Goal: Information Seeking & Learning: Learn about a topic

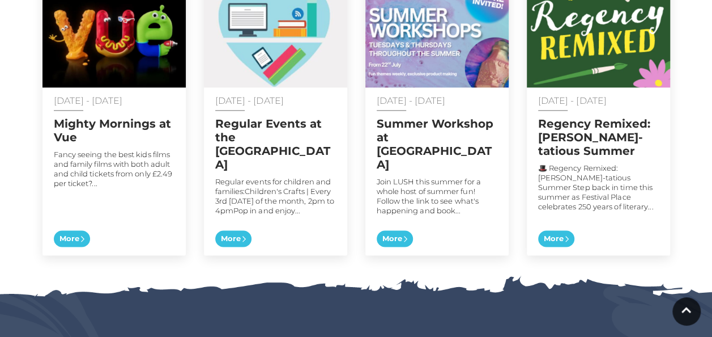
scroll to position [657, 0]
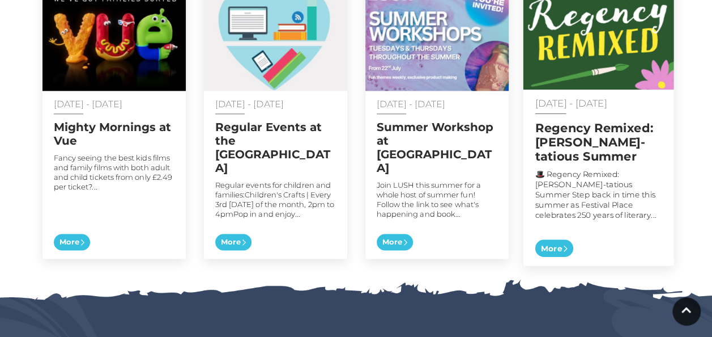
click at [598, 50] on img at bounding box center [598, 30] width 151 height 119
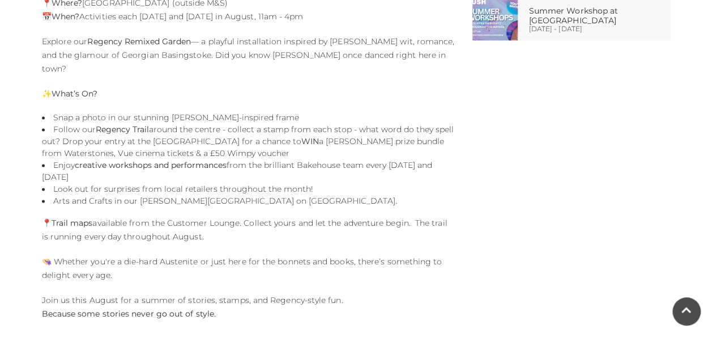
scroll to position [770, 0]
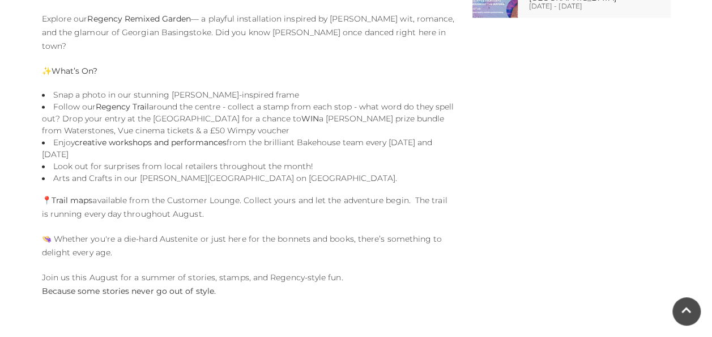
click at [147, 137] on strong "creative workshops and performances" at bounding box center [151, 142] width 152 height 10
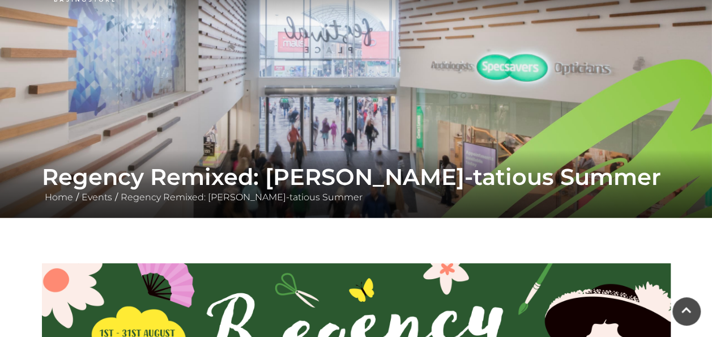
scroll to position [0, 0]
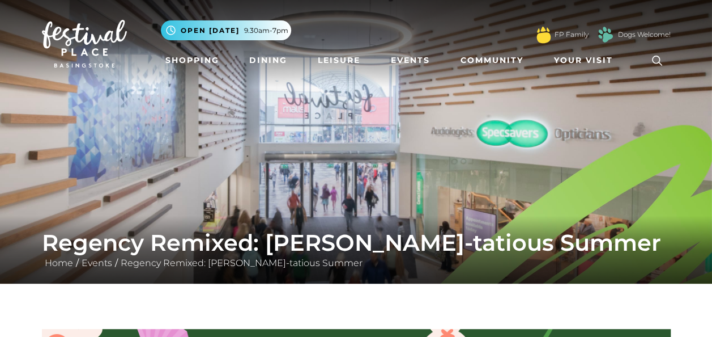
click at [656, 58] on icon at bounding box center [657, 60] width 17 height 17
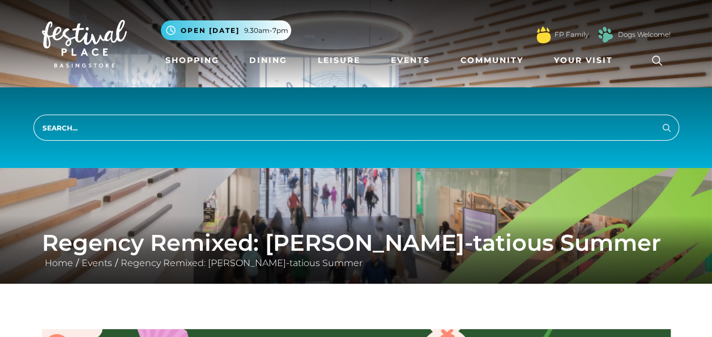
click at [572, 19] on div ".st5{fill:none;stroke:#FFFFFF;stroke-width:2.29;stroke-miterlimit:10;} Open tod…" at bounding box center [416, 31] width 510 height 34
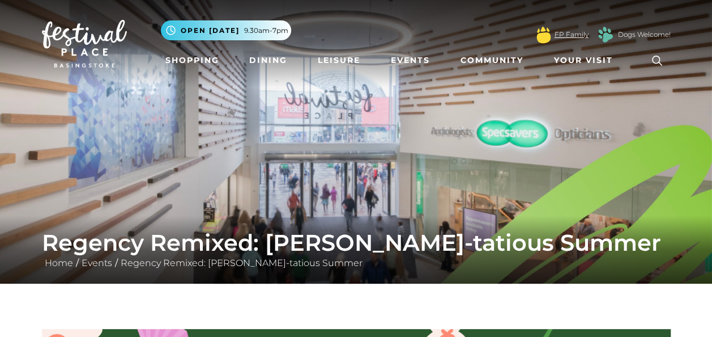
click at [571, 39] on link "FP Family" at bounding box center [572, 34] width 34 height 10
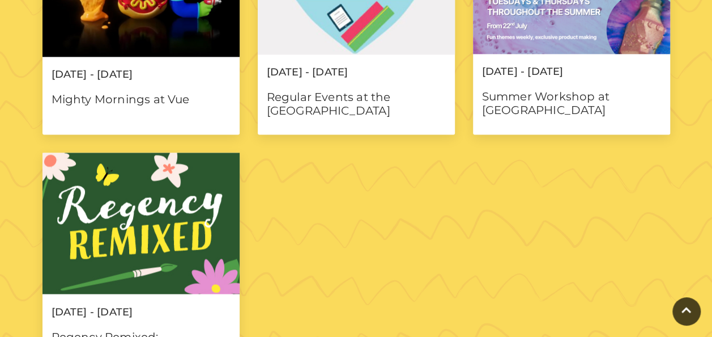
scroll to position [861, 0]
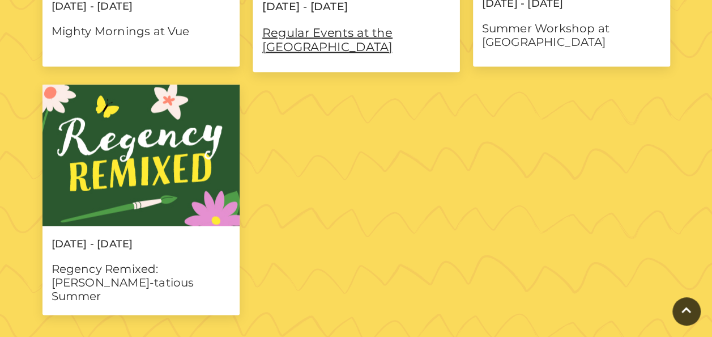
click at [299, 12] on p "01 Jan - 31 Dec 2025" at bounding box center [356, 6] width 207 height 12
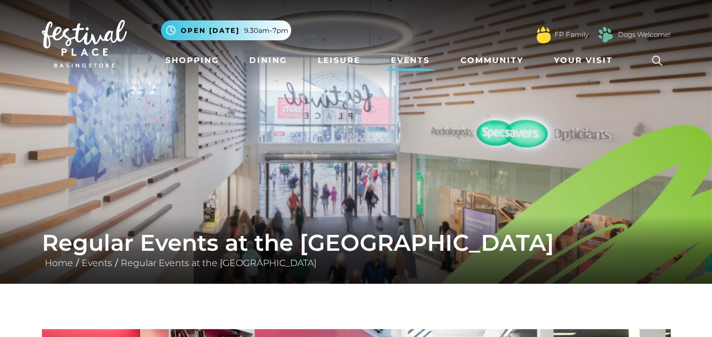
click at [659, 60] on icon at bounding box center [657, 61] width 10 height 10
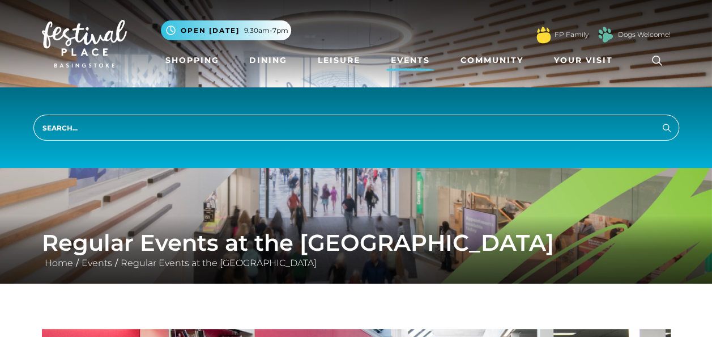
click at [460, 136] on input "search" at bounding box center [356, 127] width 646 height 26
type input "wildlife plant pots"
click at [660, 120] on button "Search" at bounding box center [667, 127] width 14 height 14
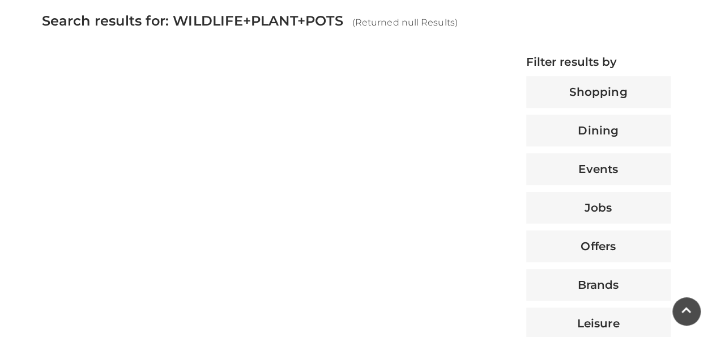
scroll to position [521, 0]
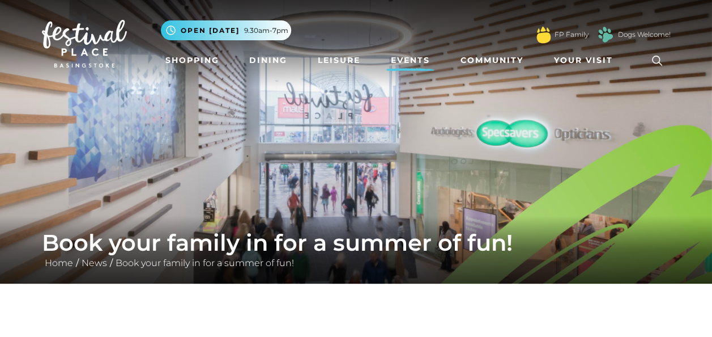
click at [411, 53] on link "Events" at bounding box center [410, 60] width 48 height 21
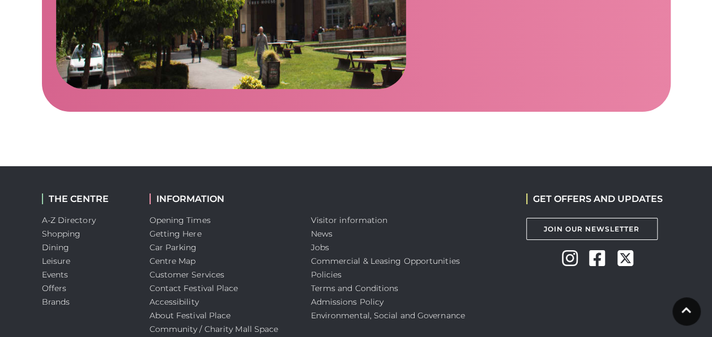
scroll to position [1986, 0]
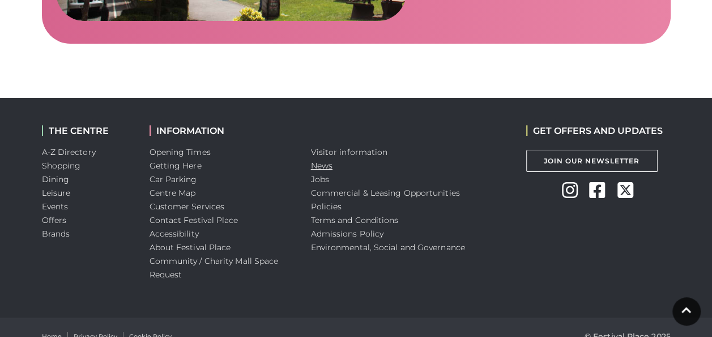
click at [316, 160] on link "News" at bounding box center [322, 165] width 22 height 10
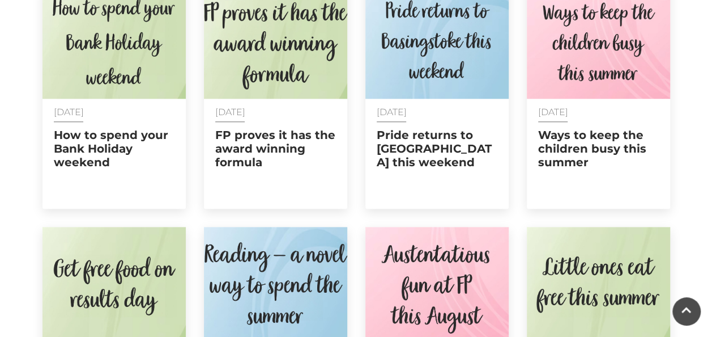
scroll to position [521, 0]
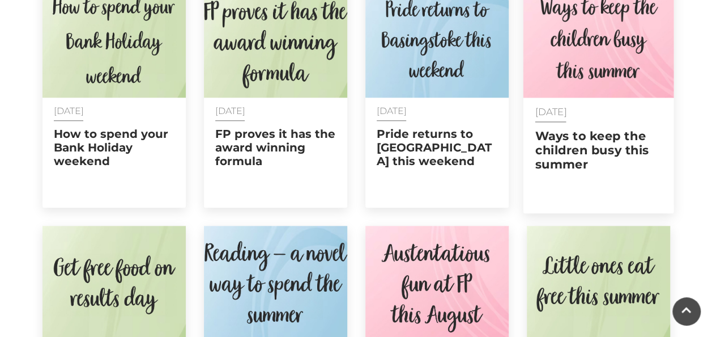
click at [608, 75] on img at bounding box center [598, 37] width 151 height 119
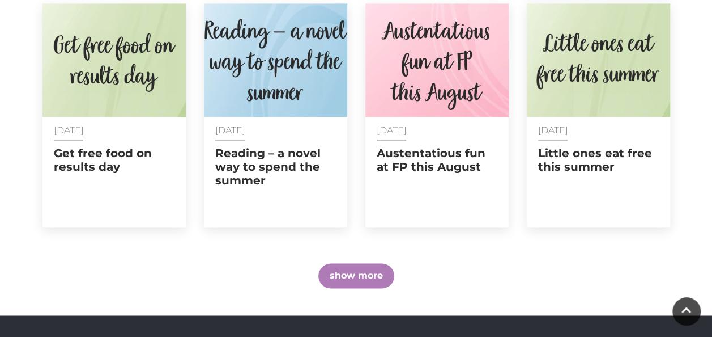
scroll to position [770, 0]
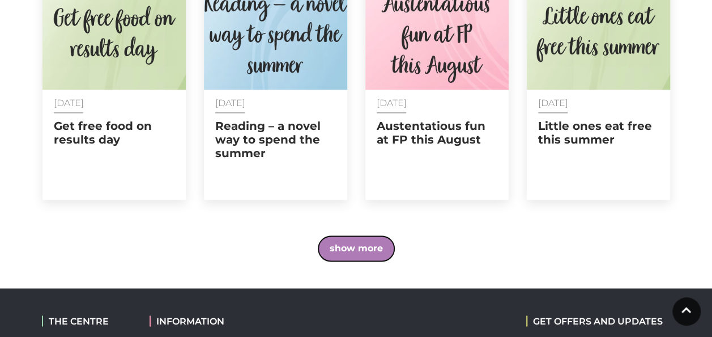
click at [354, 241] on button "show more" at bounding box center [356, 248] width 76 height 25
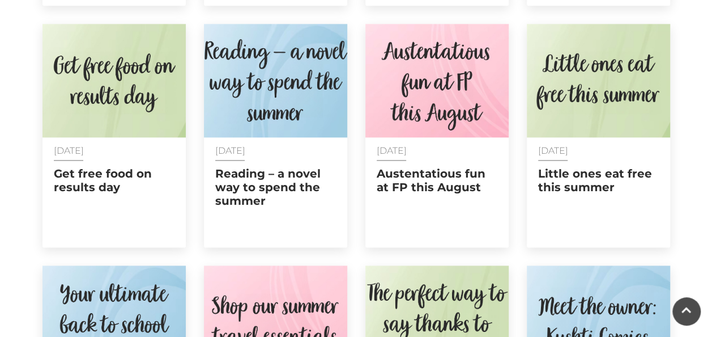
scroll to position [702, 0]
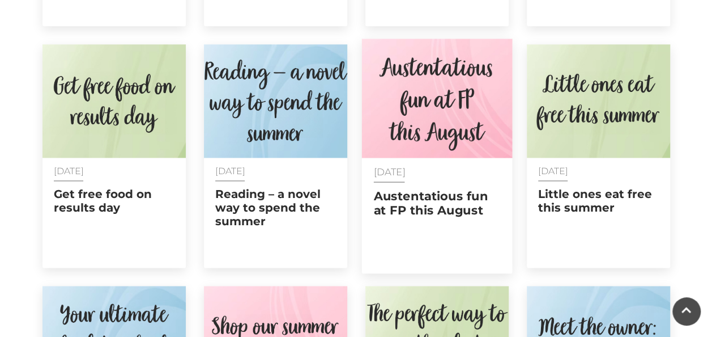
click at [412, 139] on img at bounding box center [436, 98] width 151 height 119
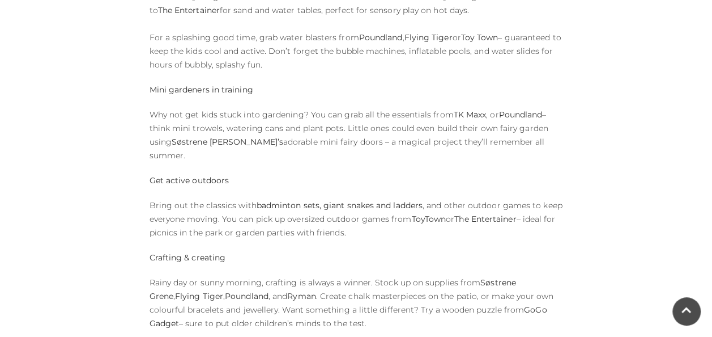
scroll to position [635, 0]
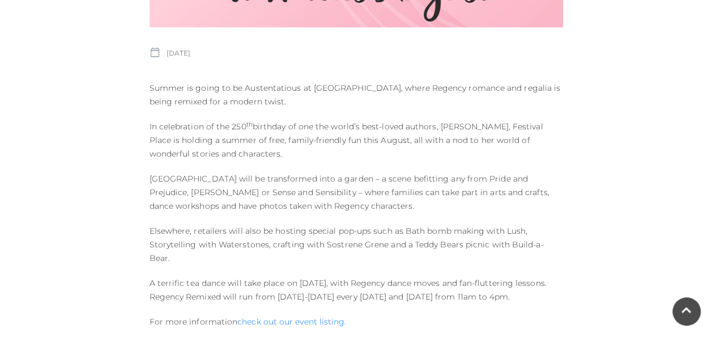
scroll to position [589, 0]
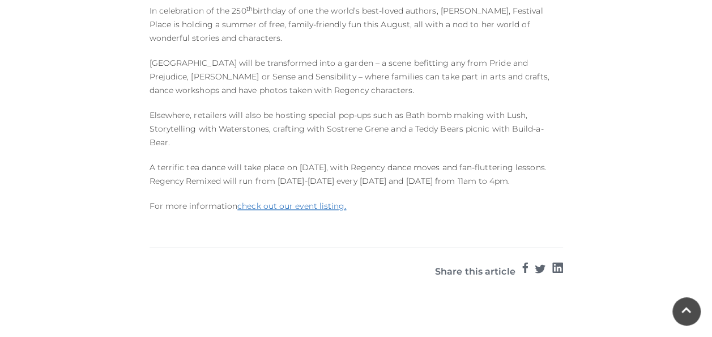
click at [320, 201] on link "check out our event listing." at bounding box center [291, 206] width 109 height 10
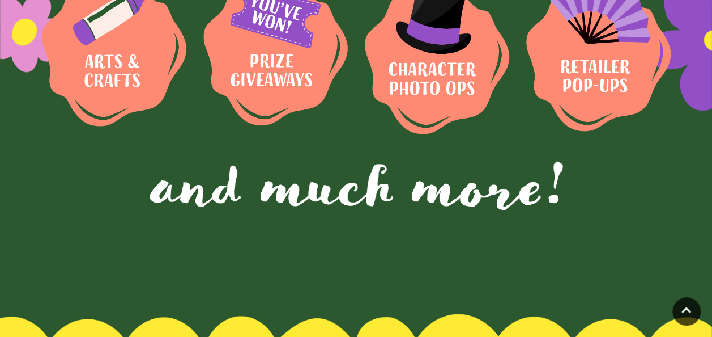
scroll to position [974, 0]
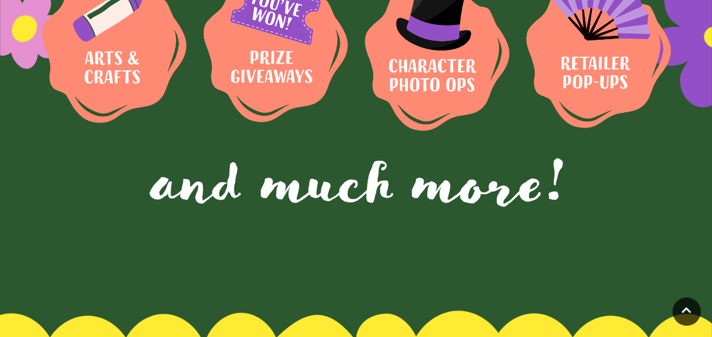
click at [123, 56] on img at bounding box center [114, 47] width 144 height 150
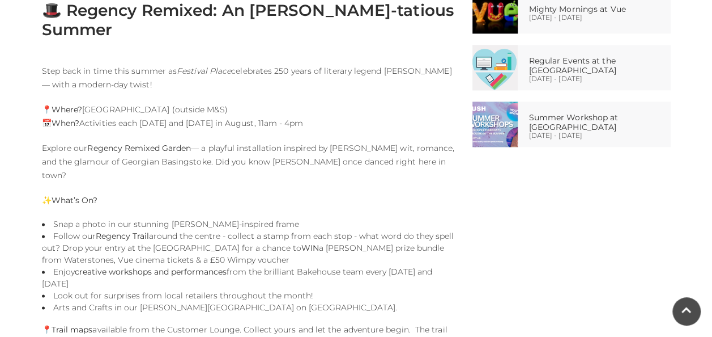
scroll to position [657, 0]
